Goal: Navigation & Orientation: Find specific page/section

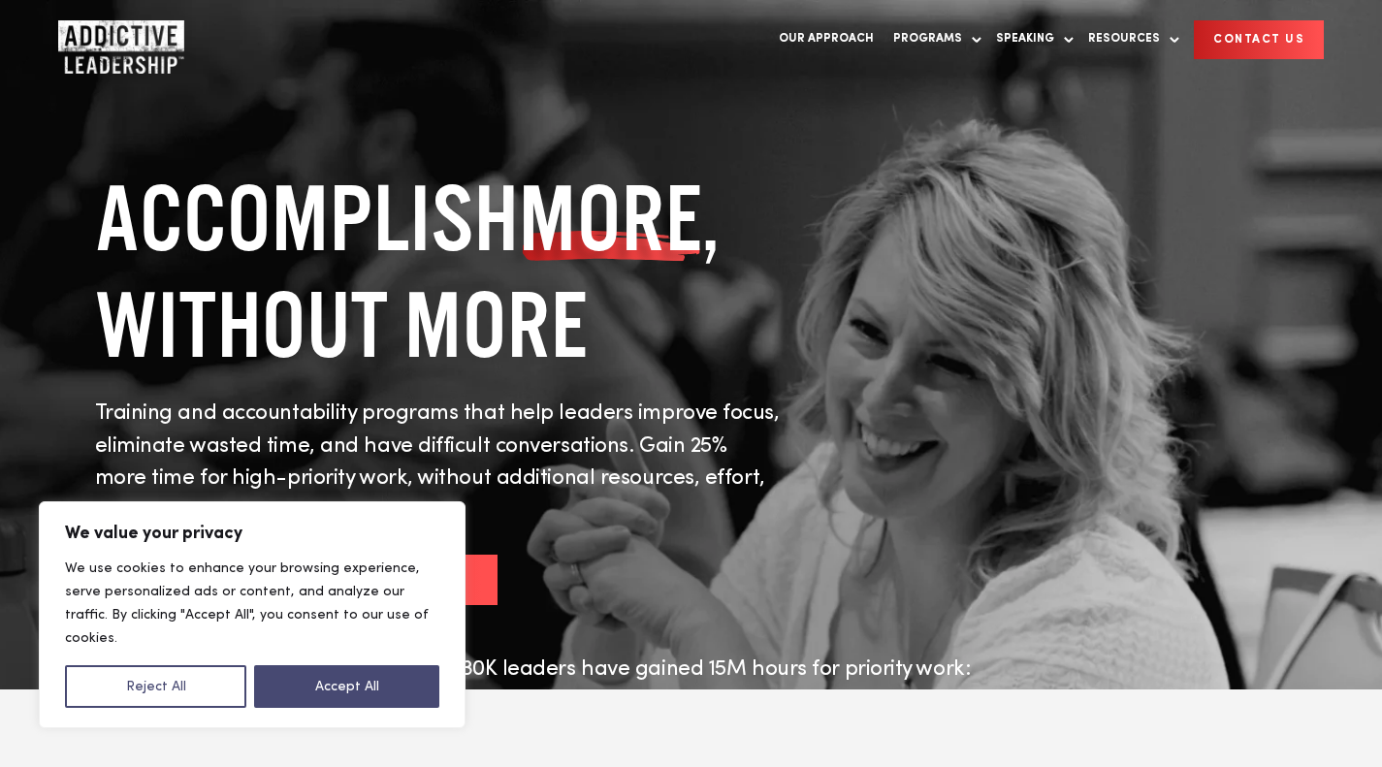
click at [174, 684] on button "Reject All" at bounding box center [155, 686] width 181 height 43
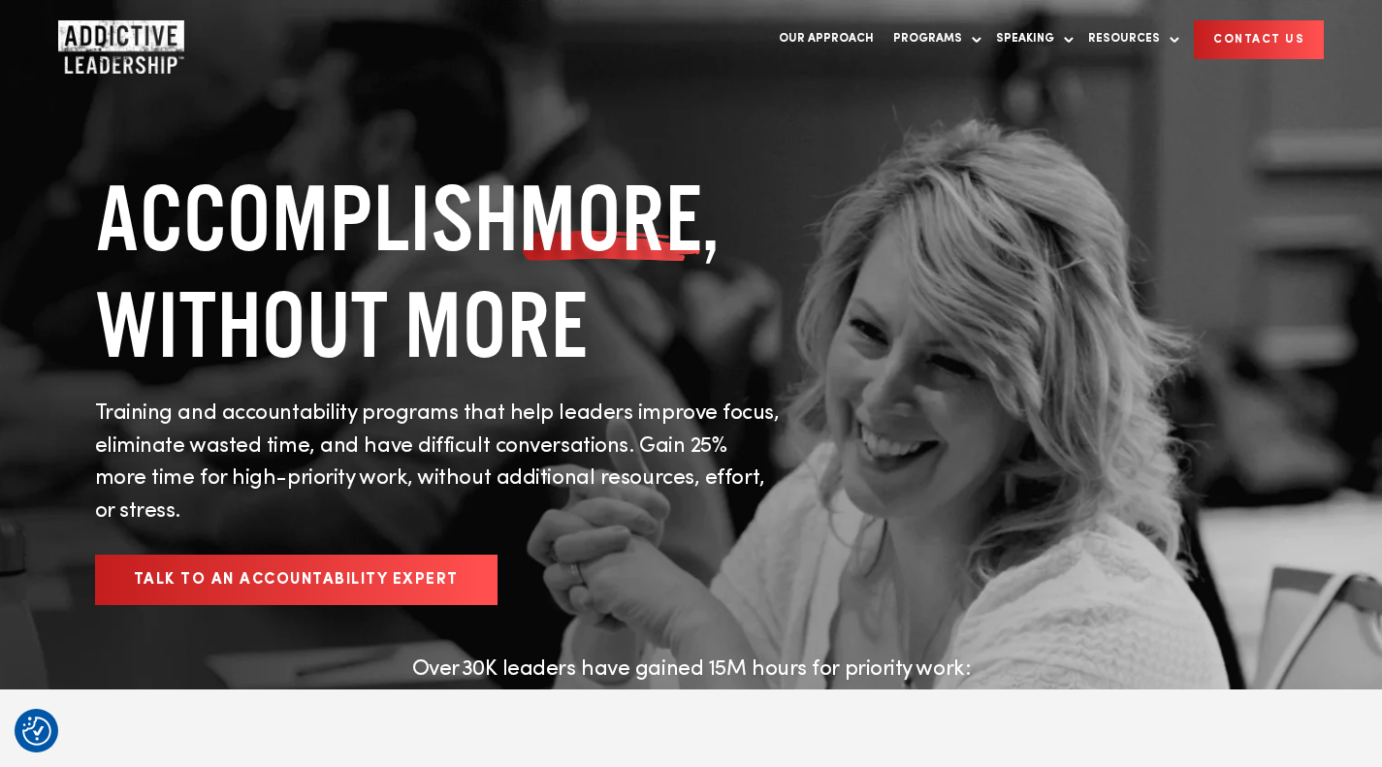
click at [941, 85] on link "For Your Team" at bounding box center [954, 87] width 94 height 14
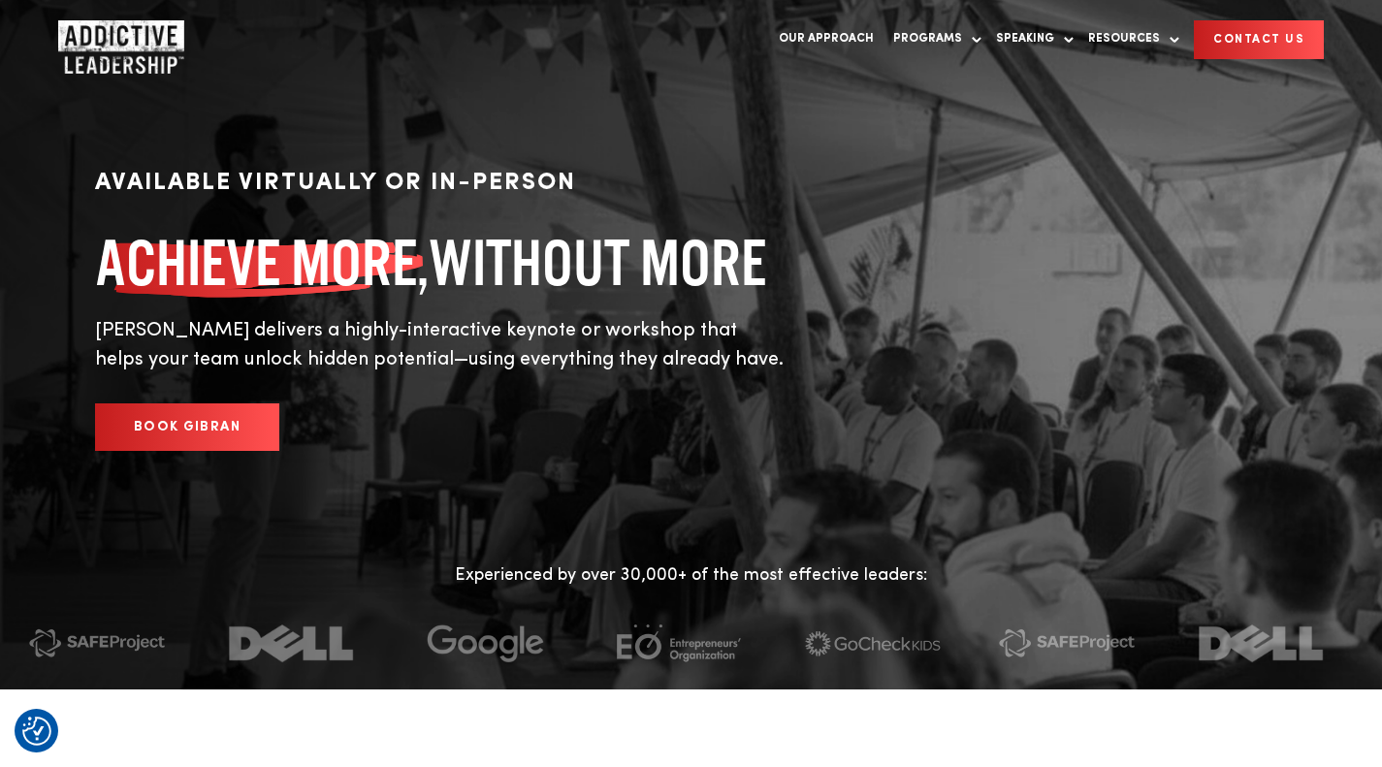
click at [128, 42] on img "Company Logo" at bounding box center [103, 39] width 90 height 39
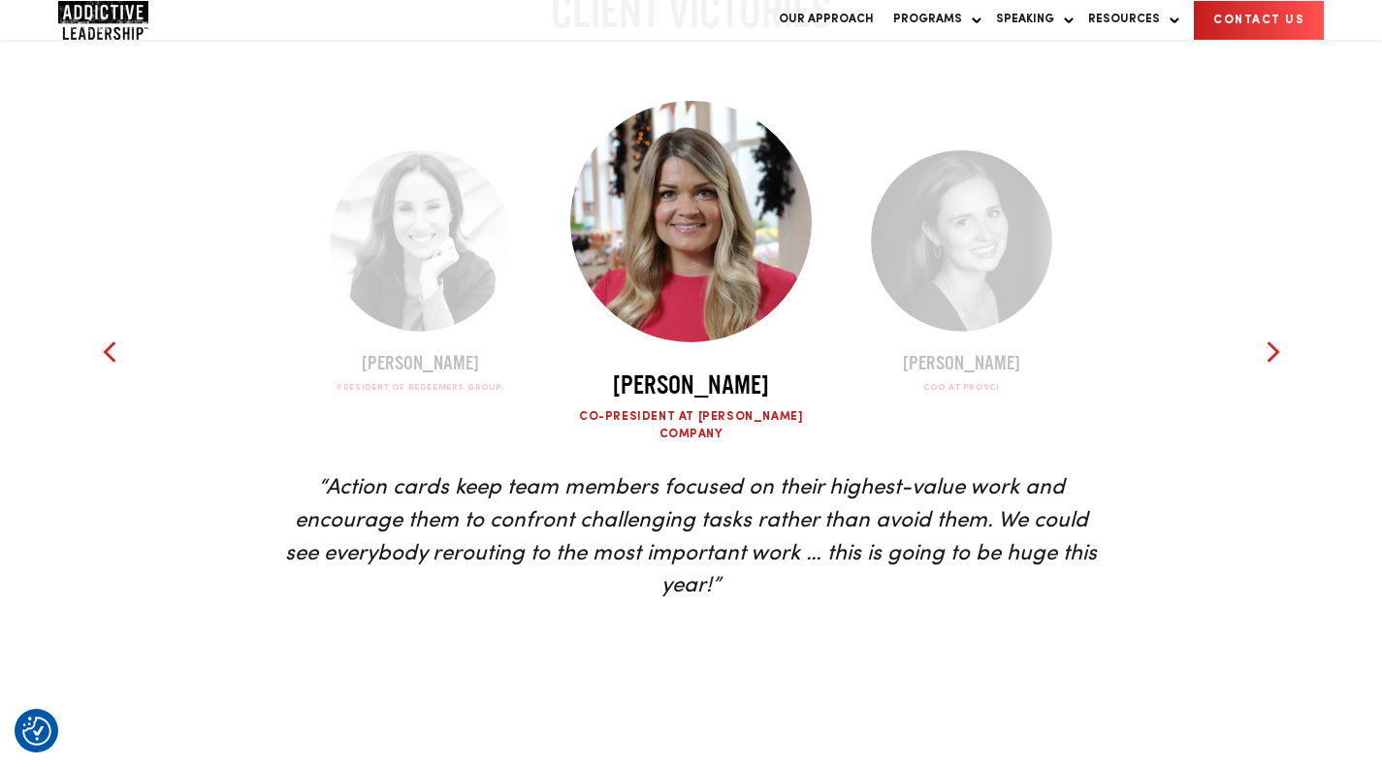
scroll to position [4298, 0]
click at [1275, 366] on div at bounding box center [1273, 350] width 29 height 29
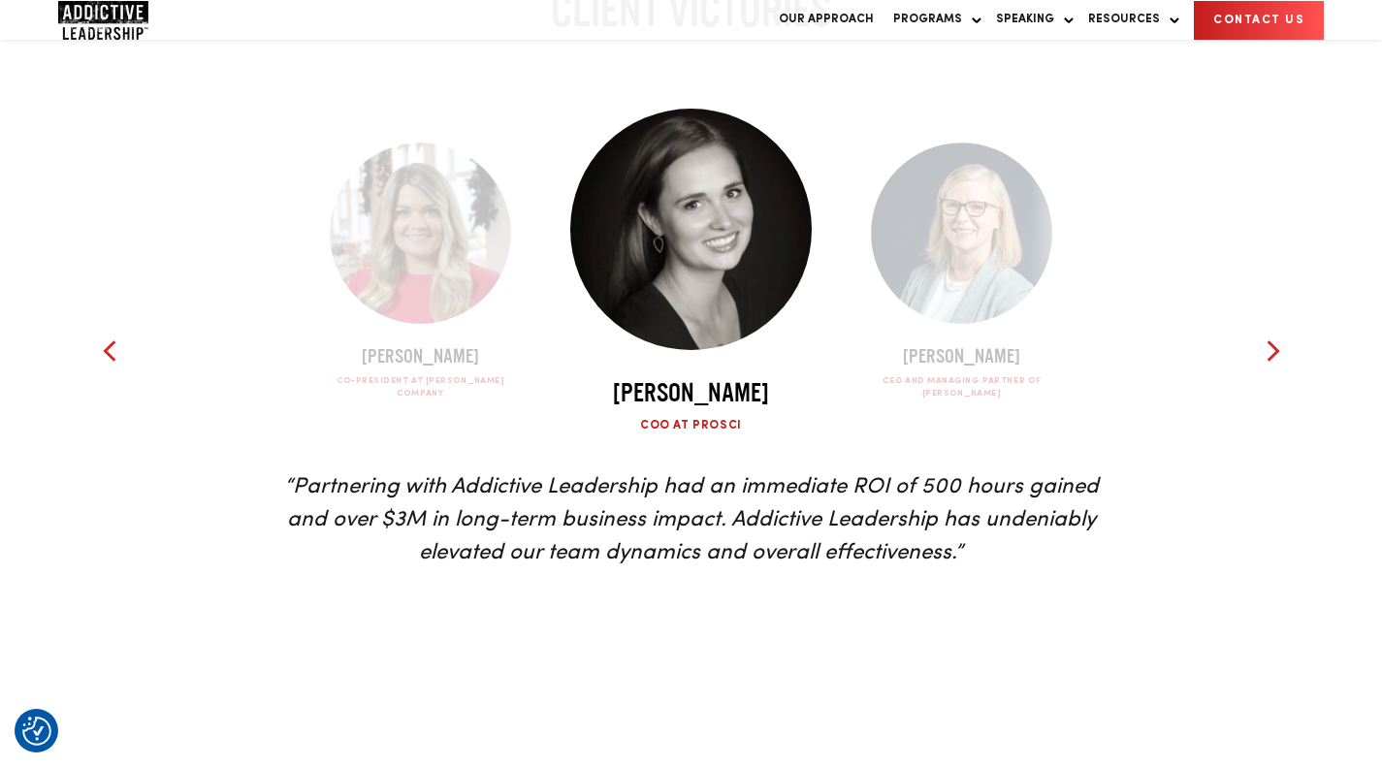
click at [1275, 366] on div at bounding box center [1273, 350] width 29 height 29
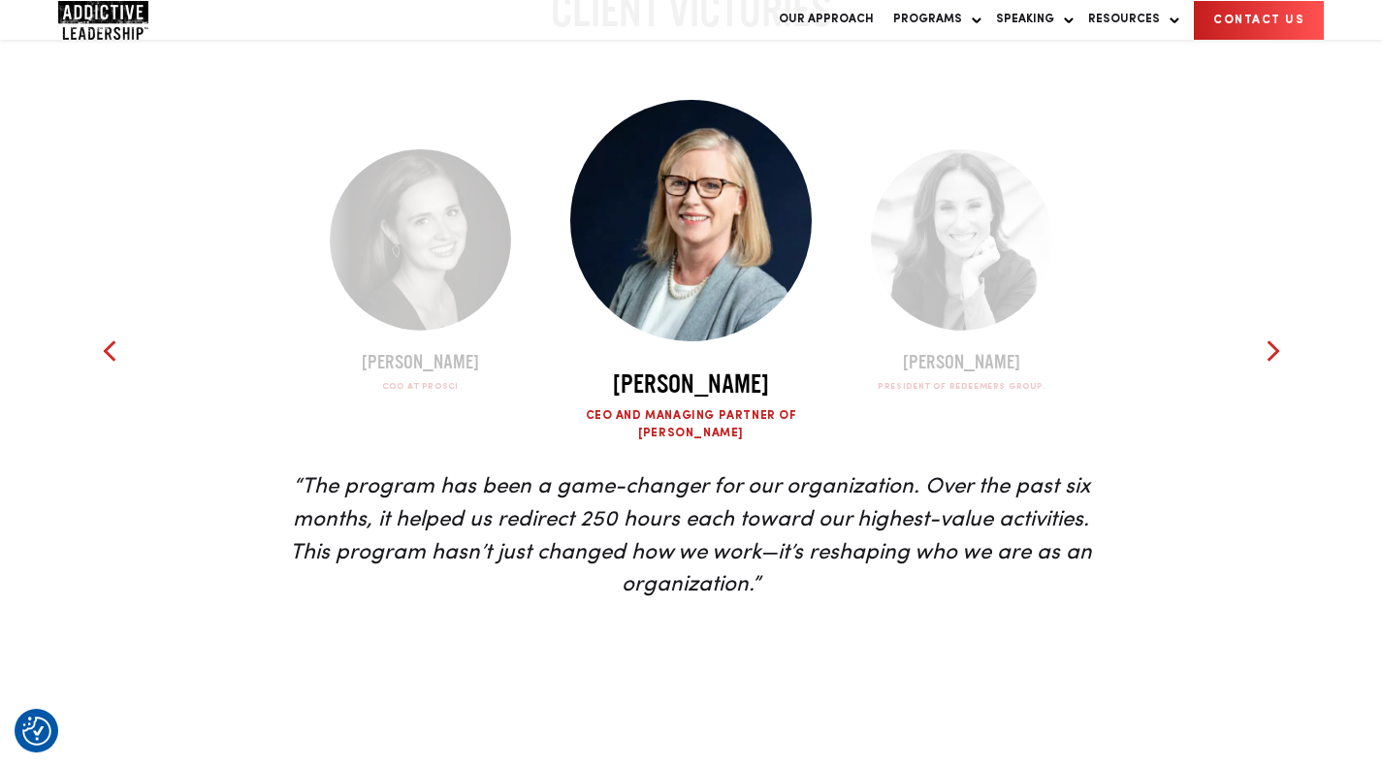
click at [1275, 366] on div at bounding box center [1273, 350] width 29 height 29
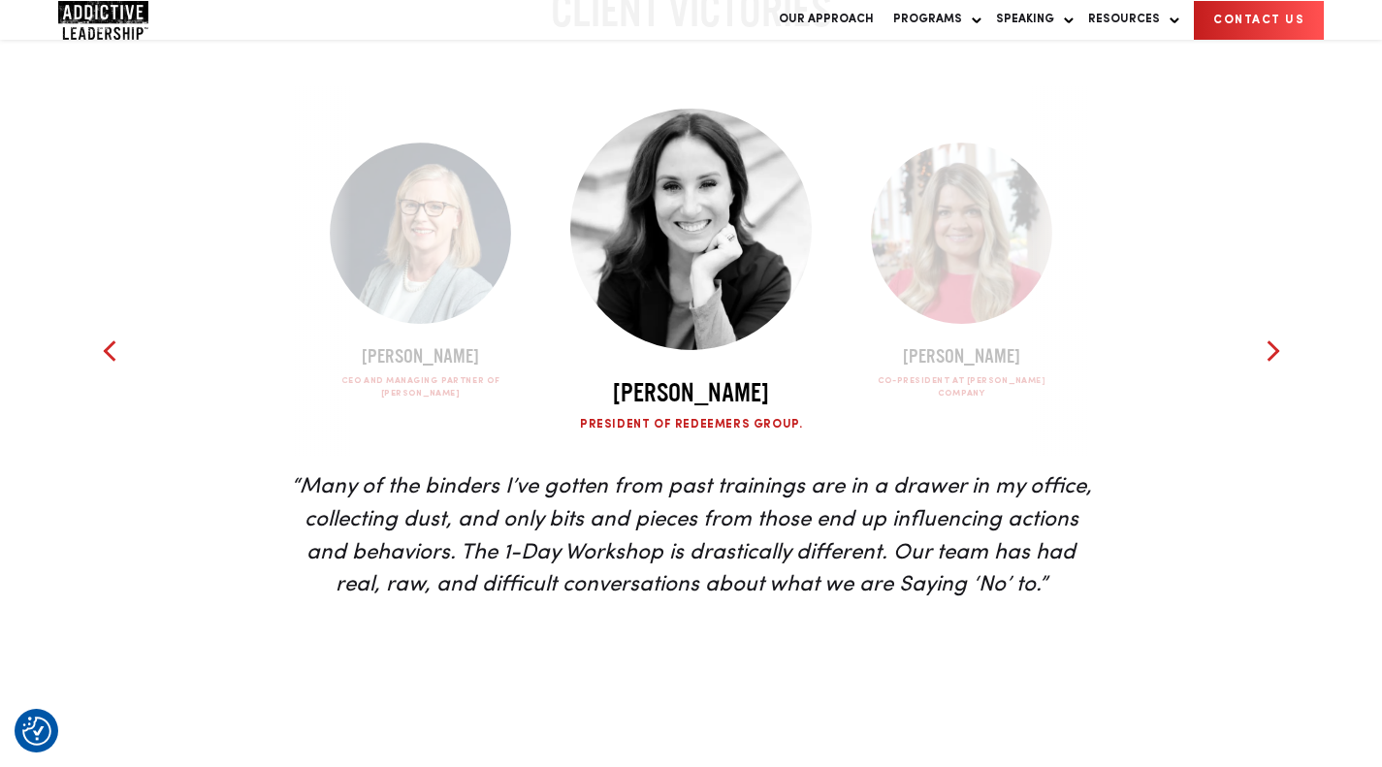
click at [1275, 366] on div at bounding box center [1273, 350] width 29 height 29
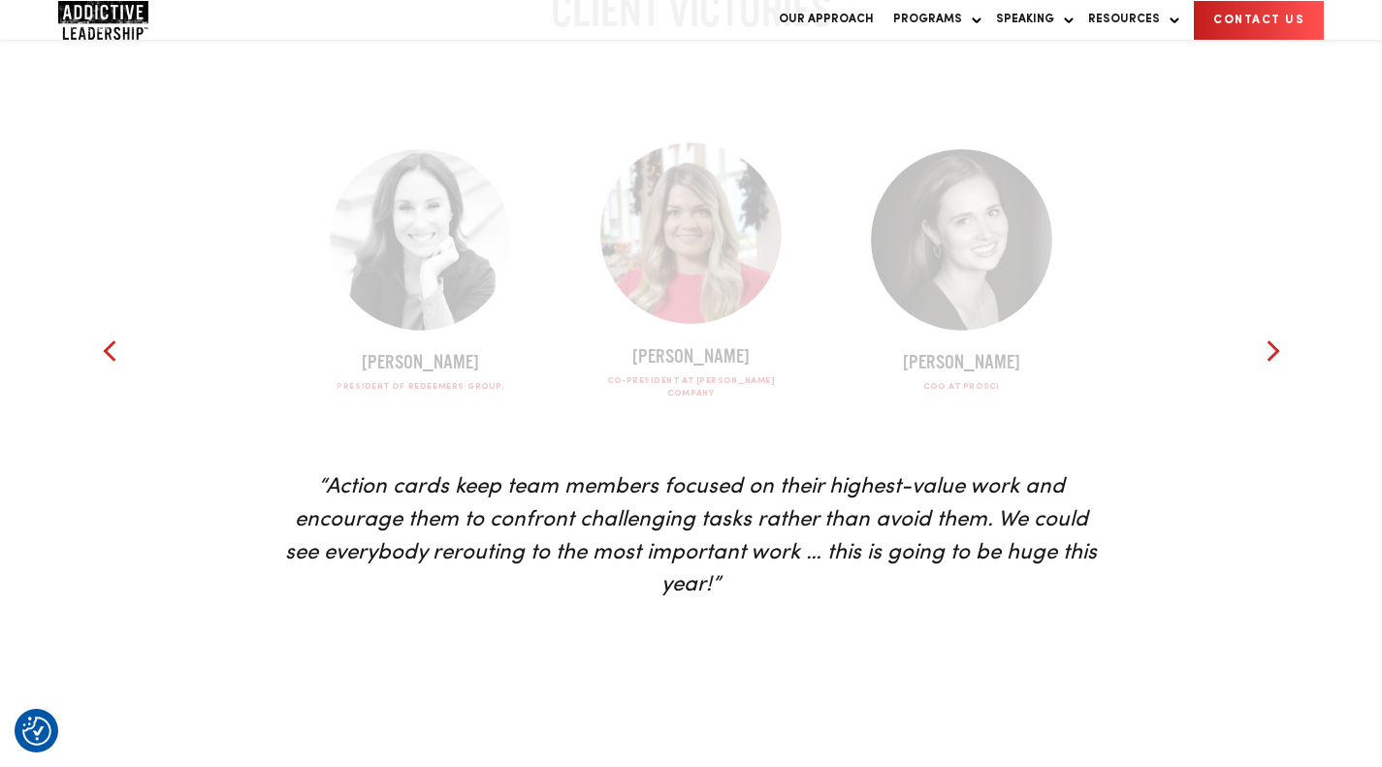
click at [1275, 366] on div at bounding box center [1273, 350] width 29 height 29
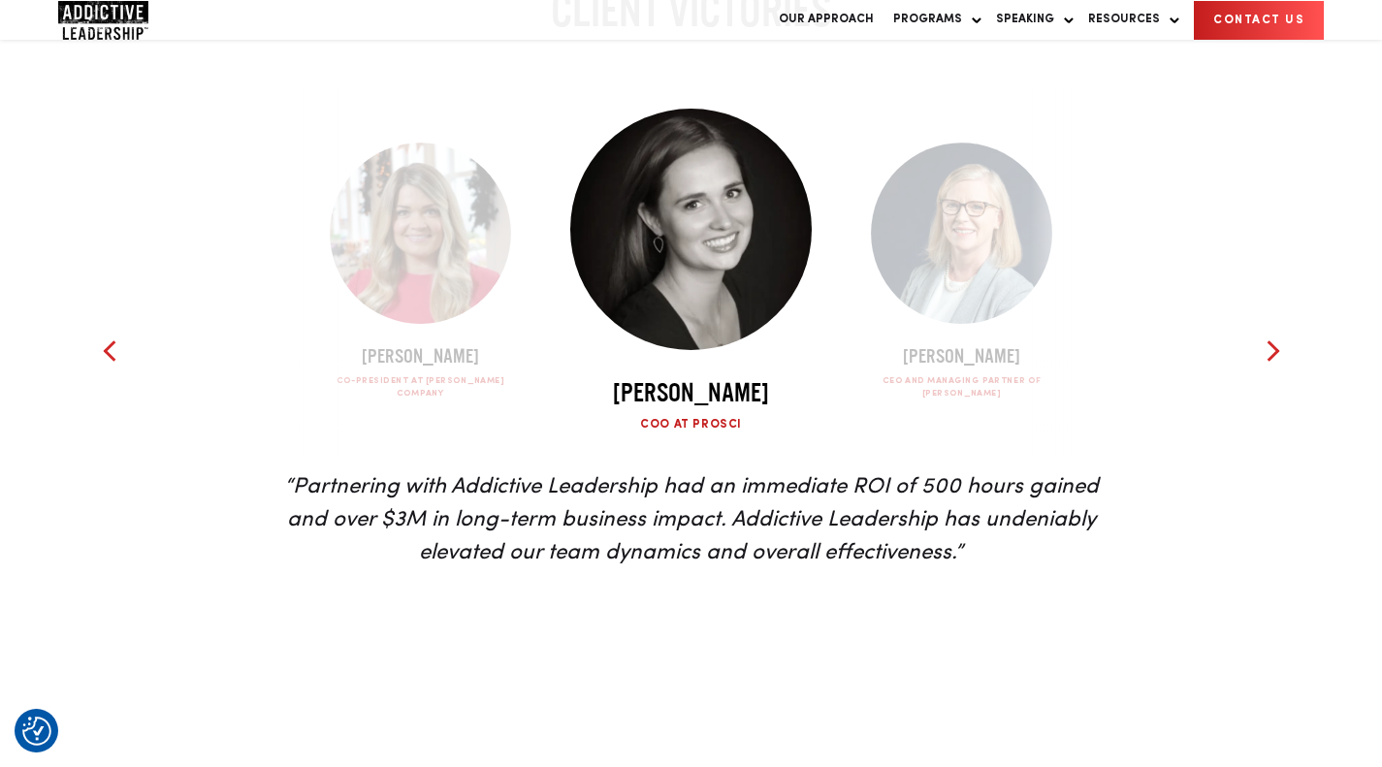
click at [108, 366] on div at bounding box center [109, 350] width 29 height 29
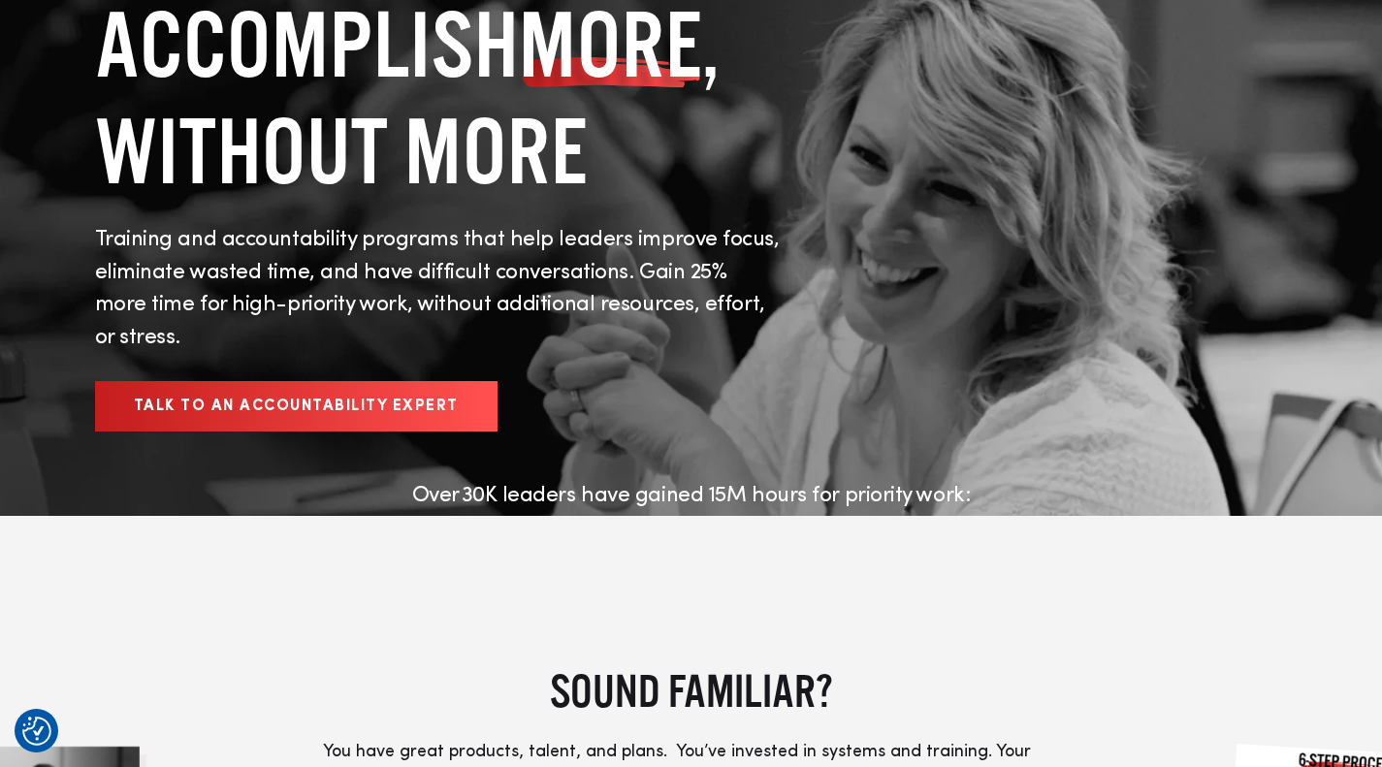
scroll to position [0, 0]
